Goal: Information Seeking & Learning: Learn about a topic

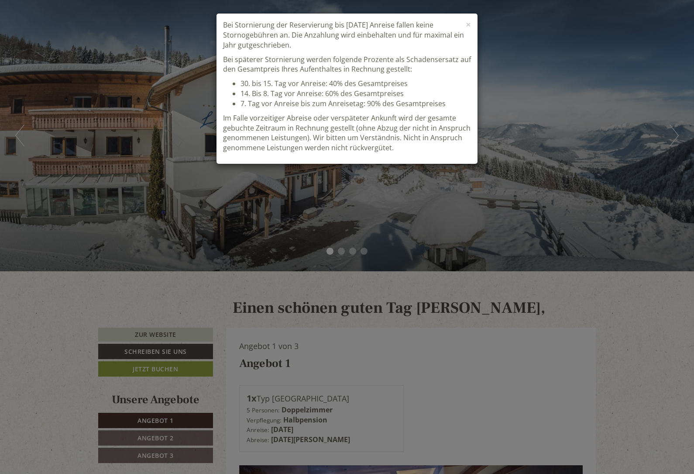
scroll to position [510, 0]
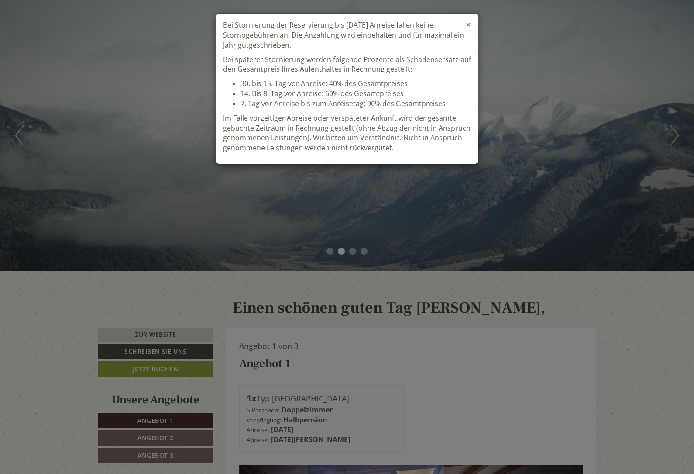
click at [469, 24] on span "×" at bounding box center [468, 24] width 5 height 12
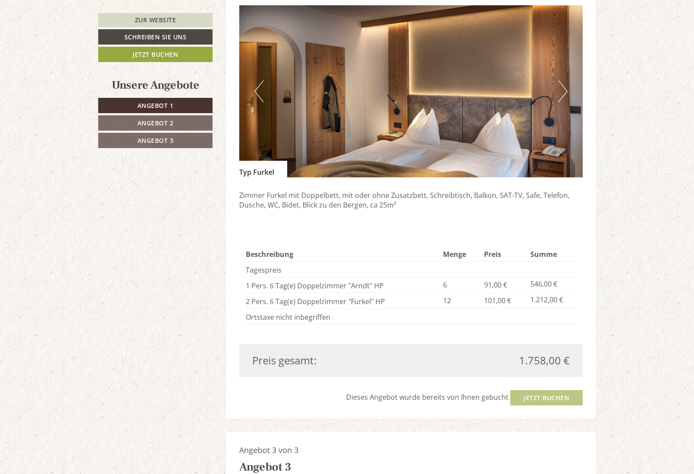
scroll to position [1277, 0]
click at [31, 331] on div "Einen schönen guten Tag Frau Kramp, Die Wellnessalm Wellnessurlaub im Almhotel …" at bounding box center [347, 411] width 694 height 2834
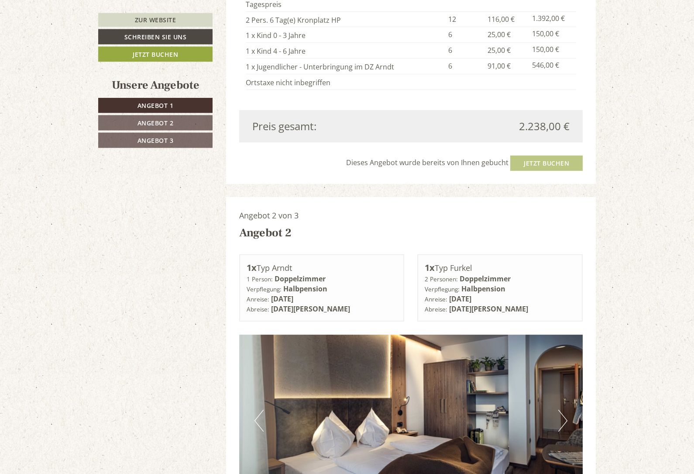
scroll to position [700, 0]
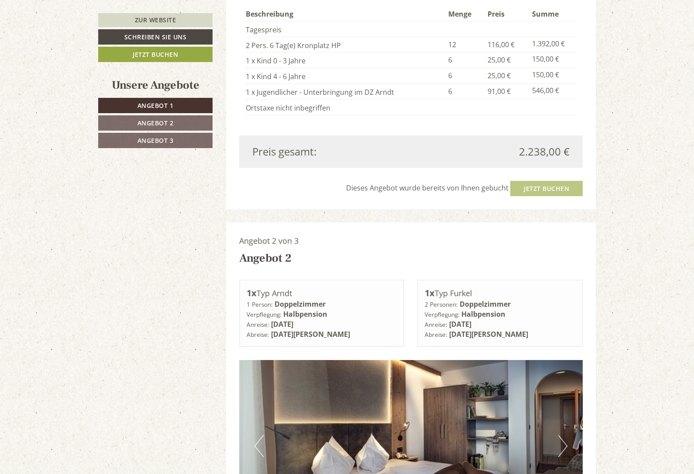
click at [553, 183] on div "Dieses Angebot wurde bereits von Ihnen gebucht Jetzt buchen" at bounding box center [411, 188] width 344 height 15
click at [546, 185] on div "Dieses Angebot wurde bereits von Ihnen gebucht Jetzt buchen" at bounding box center [411, 188] width 344 height 15
click at [434, 138] on div "Preis gesamt: 2.238,00 €" at bounding box center [411, 151] width 344 height 32
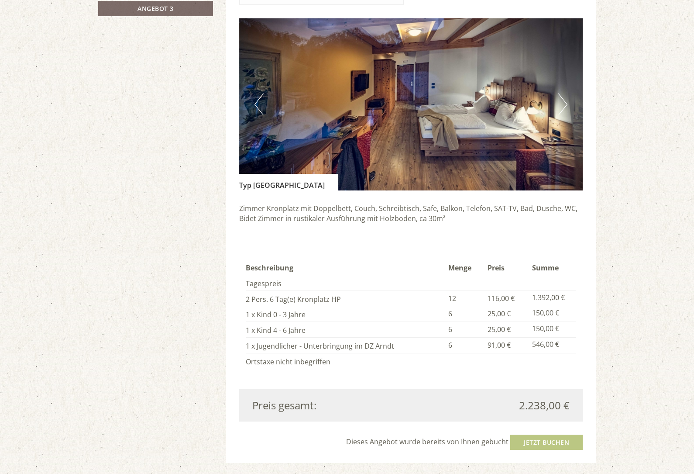
scroll to position [0, 0]
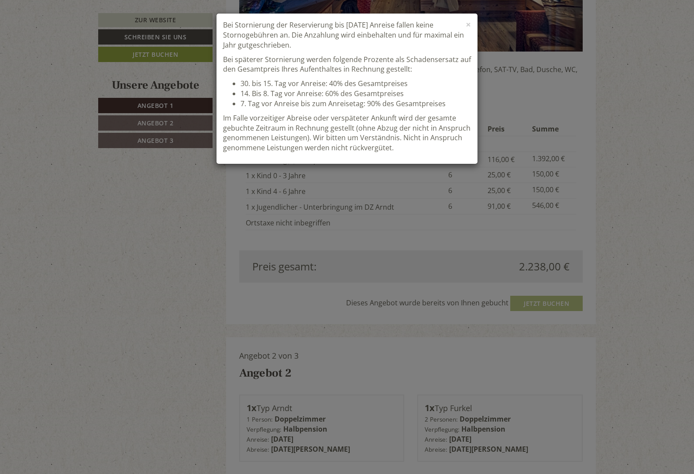
scroll to position [510, 0]
click at [540, 297] on div "× Bei Stornierung der Reservierung bis [DATE] Anreise fallen keine Stornogebühr…" at bounding box center [347, 237] width 694 height 474
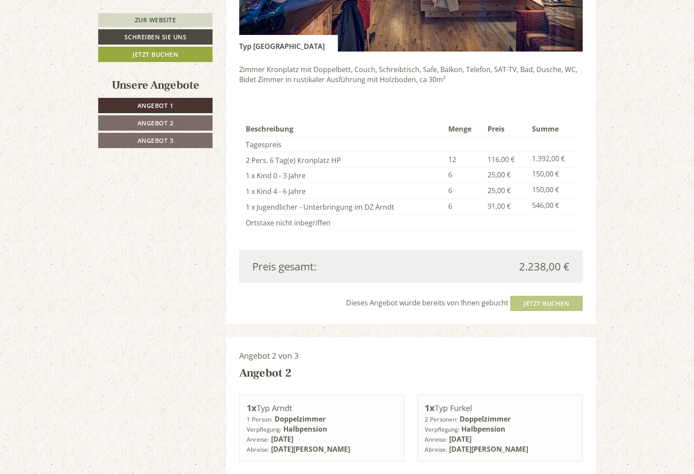
click at [543, 303] on div "Dieses Angebot wurde bereits von Ihnen gebucht Jetzt buchen" at bounding box center [411, 303] width 344 height 15
click at [532, 297] on div "Dieses Angebot wurde bereits von Ihnen gebucht Jetzt buchen" at bounding box center [411, 303] width 344 height 15
click at [556, 296] on div "Dieses Angebot wurde bereits von Ihnen gebucht Jetzt buchen" at bounding box center [411, 303] width 344 height 15
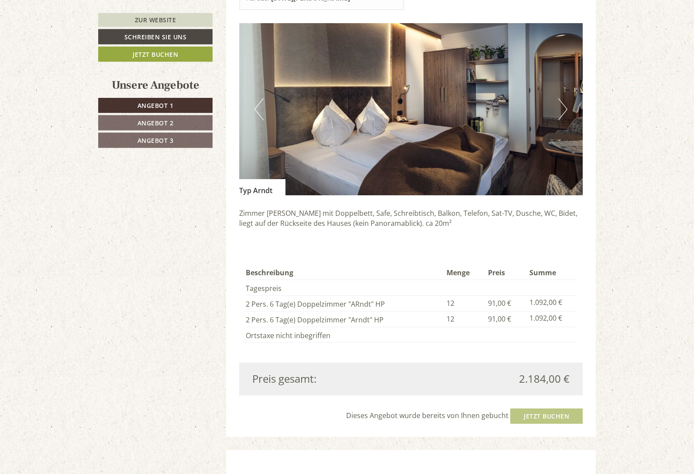
scroll to position [1837, 0]
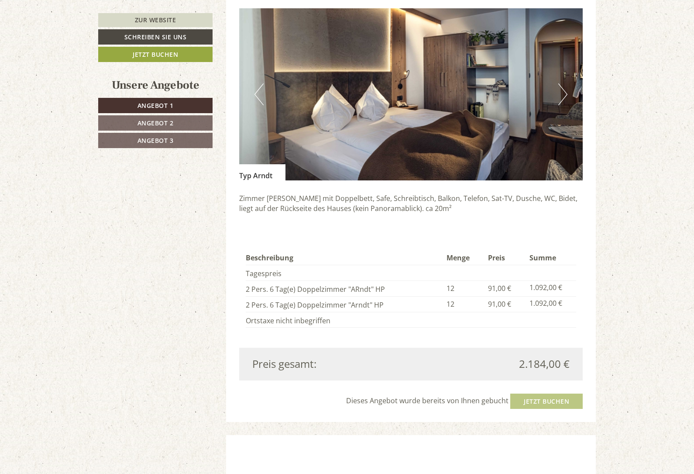
click at [567, 393] on div "Dieses Angebot wurde bereits von Ihnen gebucht Jetzt buchen" at bounding box center [411, 400] width 344 height 15
click at [557, 393] on div "Dieses Angebot wurde bereits von Ihnen gebucht Jetzt buchen" at bounding box center [411, 400] width 344 height 15
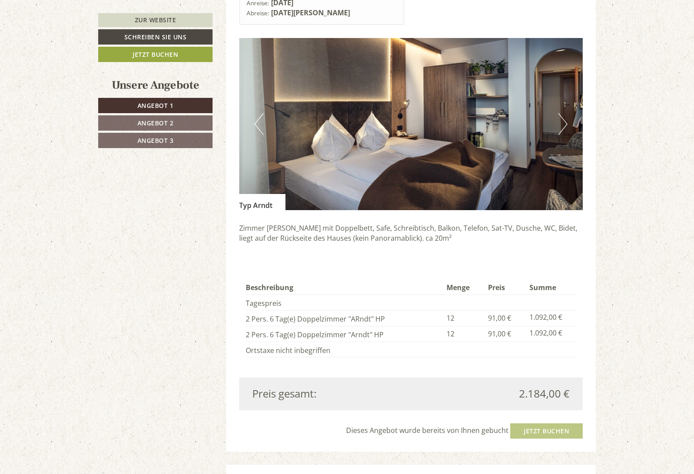
click at [144, 121] on span "Angebot 2" at bounding box center [156, 123] width 36 height 8
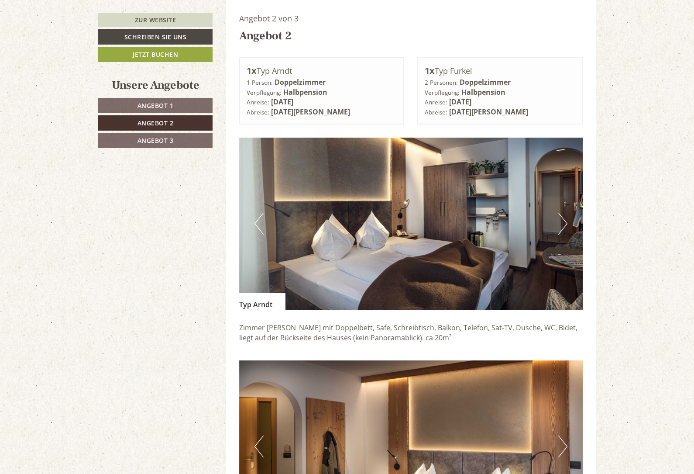
click at [127, 146] on link "Angebot 3" at bounding box center [155, 140] width 114 height 15
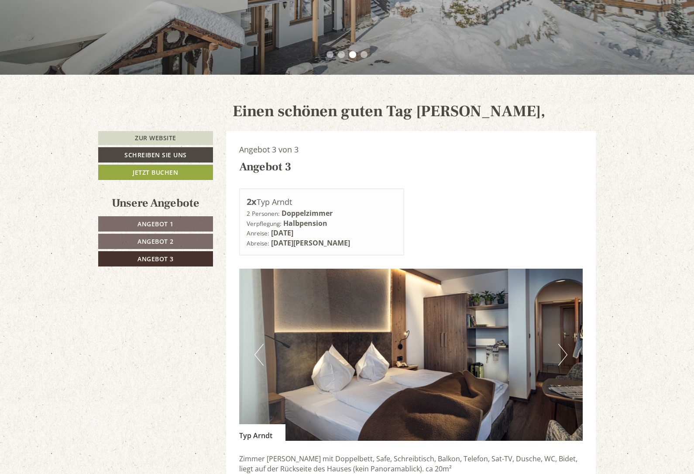
scroll to position [134, 0]
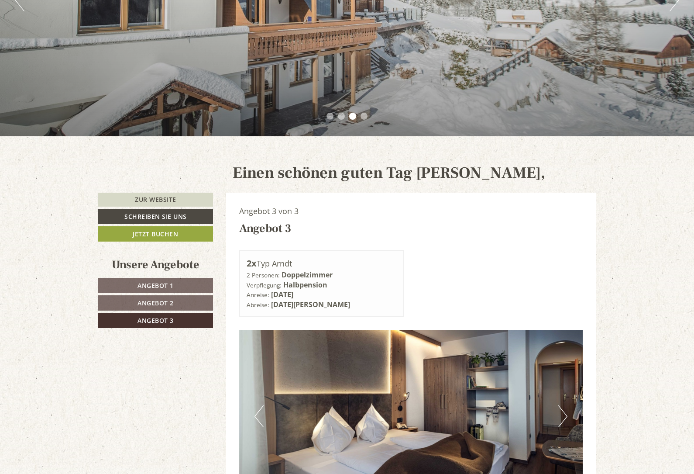
click at [141, 281] on span "Angebot 1" at bounding box center [156, 285] width 36 height 8
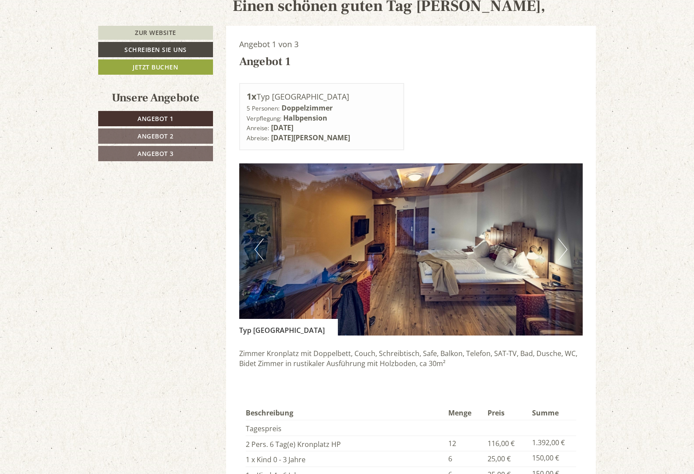
scroll to position [302, 0]
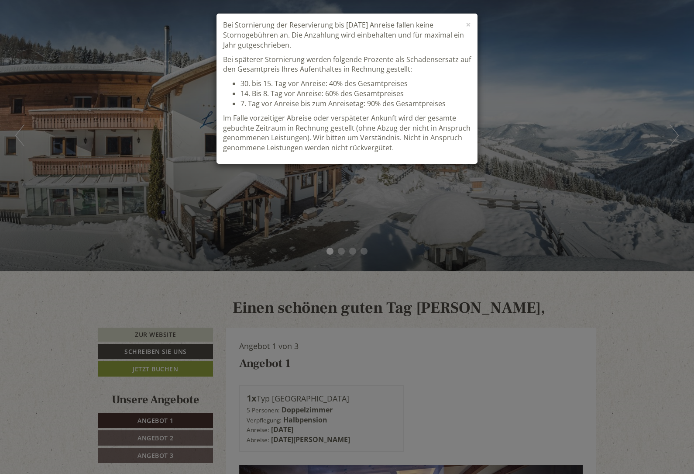
scroll to position [510, 0]
click at [182, 290] on div "× Bei Stornierung der Reservierung bis [DATE] Anreise fallen keine Stornogebühr…" at bounding box center [347, 237] width 694 height 474
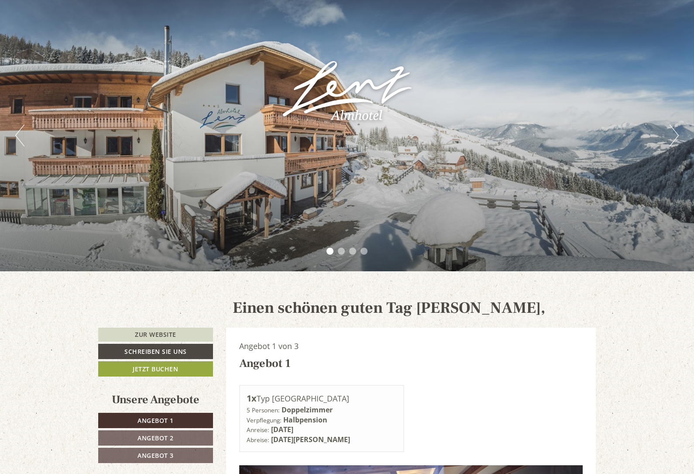
click at [170, 225] on div "Previous Next 1 2 3 4" at bounding box center [347, 135] width 694 height 271
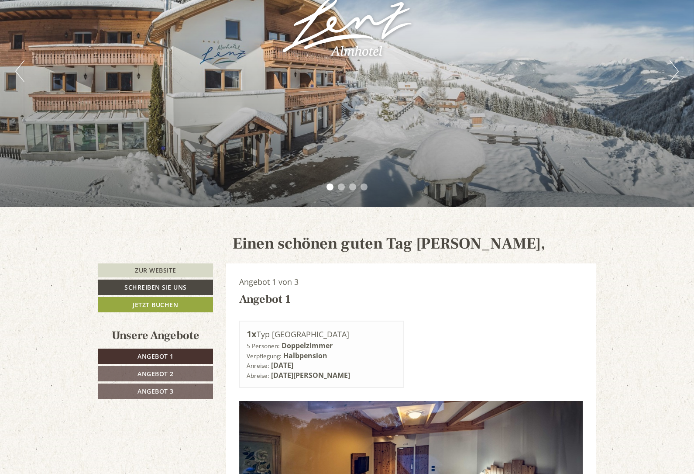
scroll to position [0, 0]
